Goal: Task Accomplishment & Management: Use online tool/utility

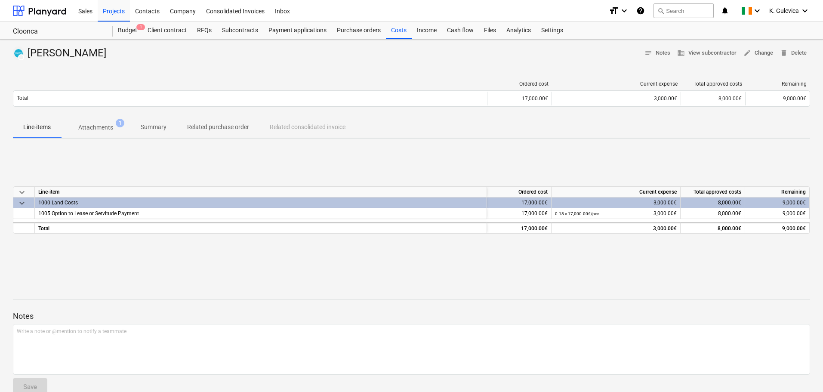
click at [146, 123] on p "Summary" at bounding box center [154, 127] width 26 height 9
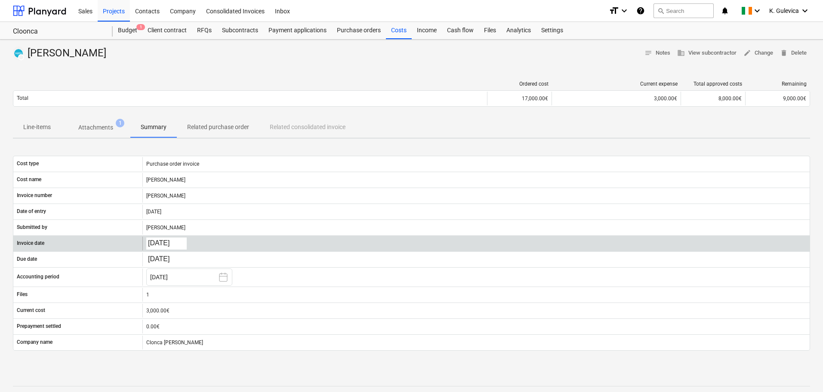
click at [173, 239] on body "Sales Projects Contacts Company Consolidated Invoices Inbox format_size keyboar…" at bounding box center [411, 196] width 823 height 392
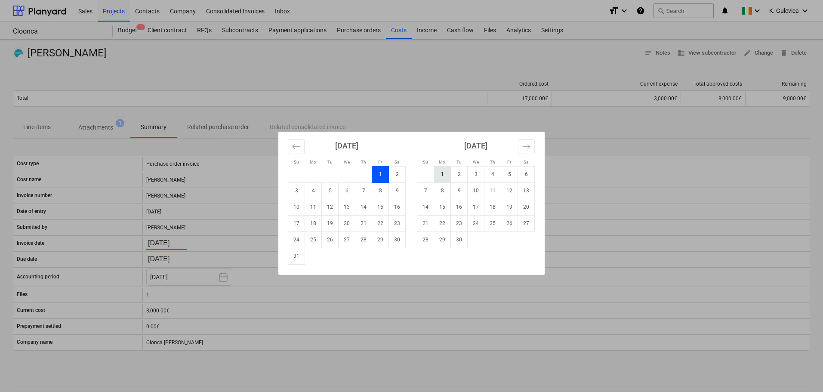
click at [444, 173] on td "1" at bounding box center [442, 174] width 17 height 16
type input "[DATE]"
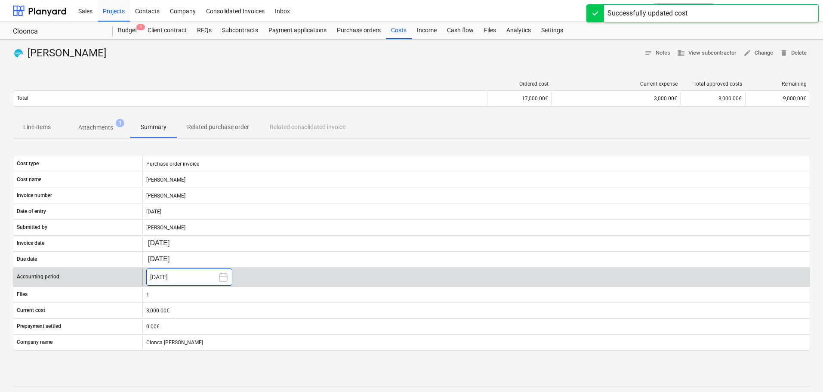
click at [178, 274] on button "[DATE]" at bounding box center [189, 276] width 86 height 17
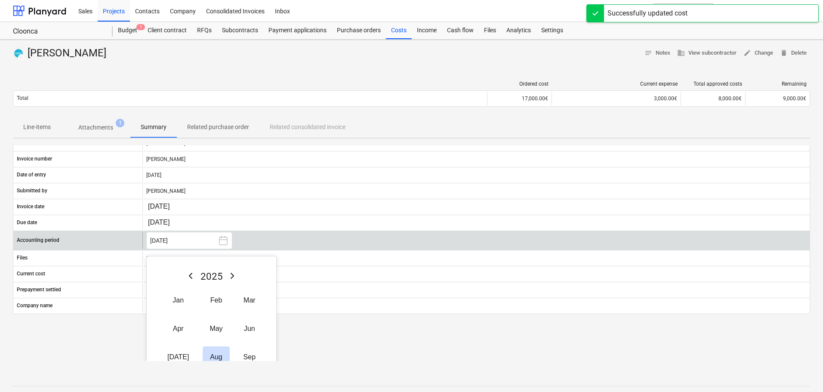
scroll to position [86, 0]
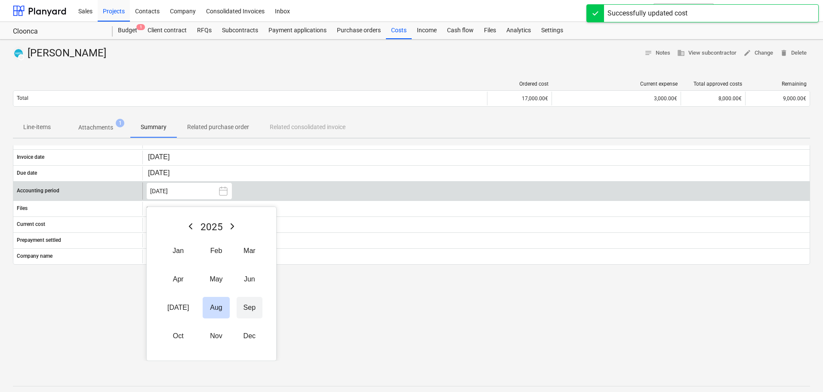
click at [238, 309] on button "Sep" at bounding box center [249, 307] width 26 height 21
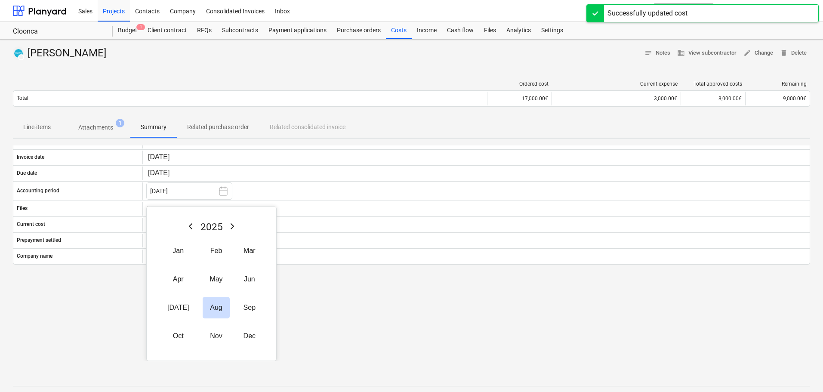
scroll to position [0, 0]
